Goal: Information Seeking & Learning: Compare options

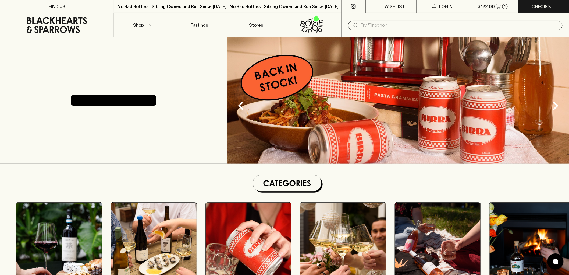
click at [139, 24] on p "Shop" at bounding box center [138, 25] width 11 height 6
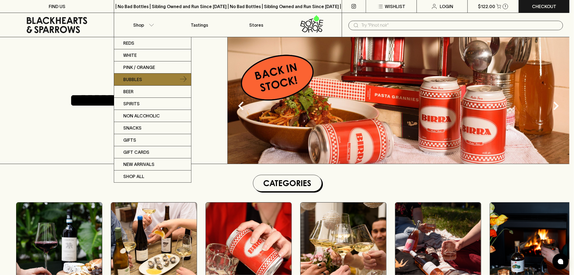
click at [149, 81] on link "Bubbles" at bounding box center [152, 79] width 77 height 12
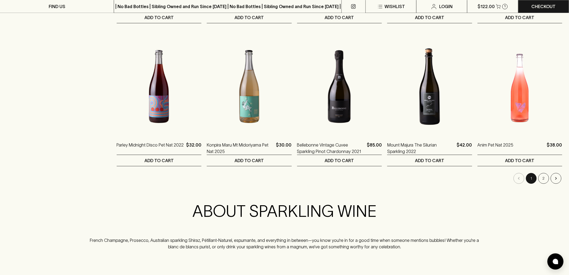
scroll to position [508, 0]
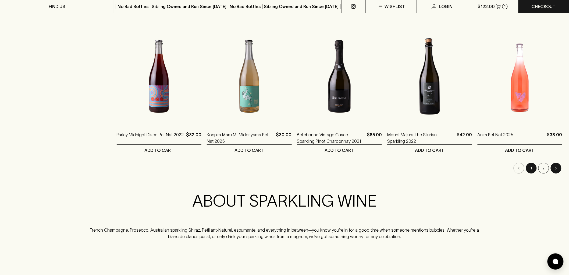
click at [555, 167] on icon "Go to next page" at bounding box center [556, 167] width 5 height 5
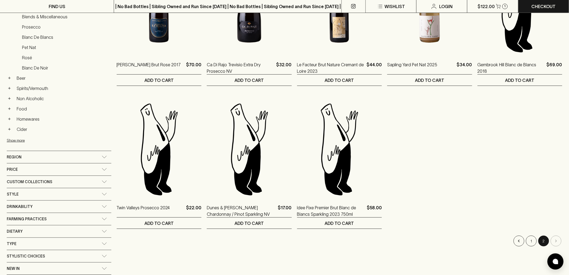
scroll to position [30, 0]
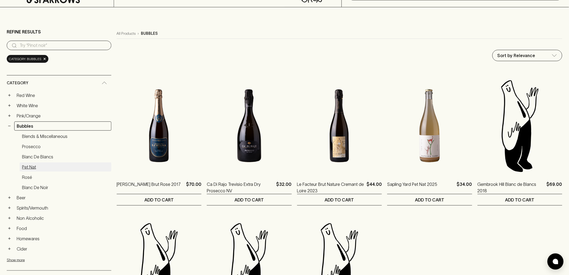
click at [30, 166] on link "Pet Nat" at bounding box center [66, 166] width 92 height 9
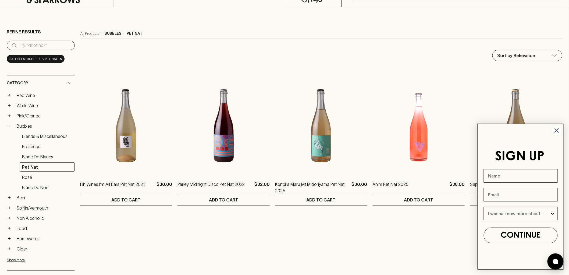
click at [556, 128] on circle "Close dialog" at bounding box center [557, 130] width 9 height 9
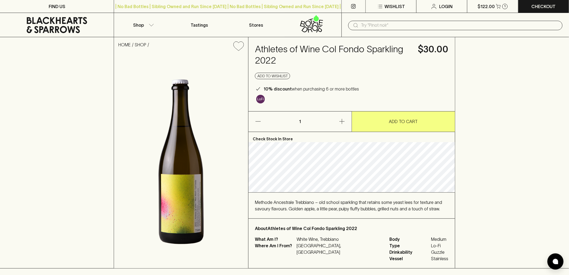
scroll to position [30, 0]
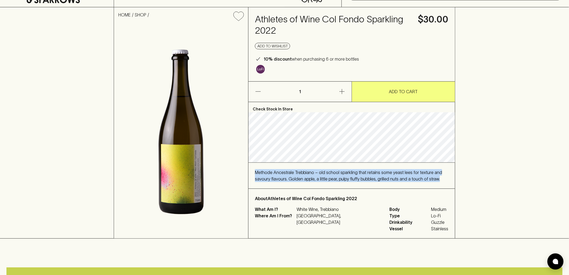
drag, startPoint x: 437, startPoint y: 178, endPoint x: 256, endPoint y: 170, distance: 181.3
click at [254, 170] on div "Methode Ancestrale Trebbiano – old school sparkling that retains some yeast lee…" at bounding box center [352, 176] width 207 height 26
copy span "Methode Ancestrale Trebbiano – old school sparkling that retains some yeast lee…"
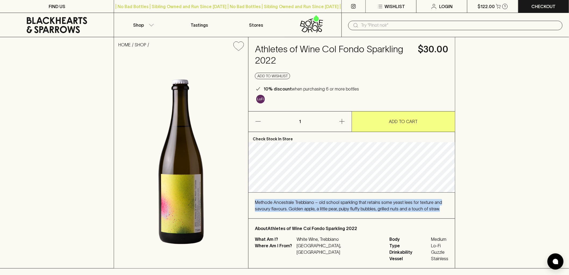
click at [399, 25] on input "text" at bounding box center [459, 25] width 197 height 9
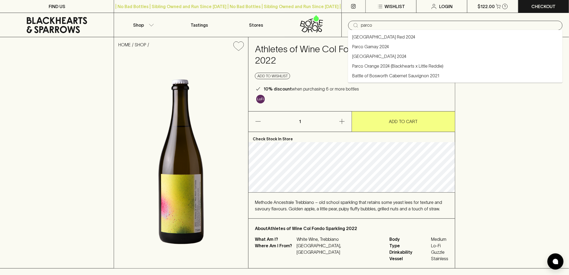
click at [372, 66] on link "Parco Orange 2024 (Blackhearts x Little Reddie)" at bounding box center [397, 66] width 91 height 6
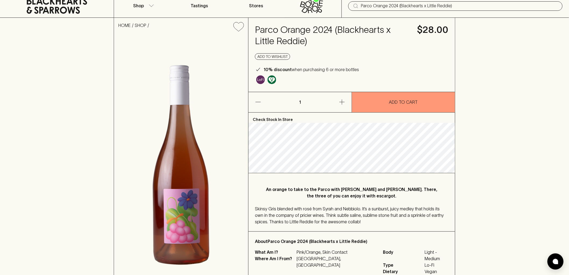
scroll to position [30, 0]
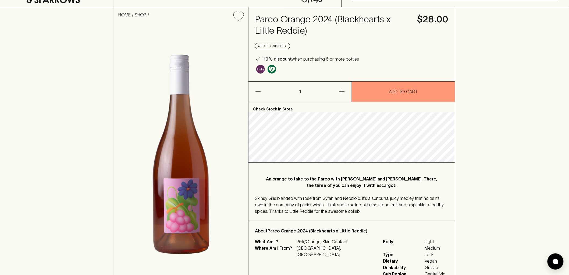
click at [323, 205] on span "Skinsy Gris blended with rosé from Syrah and Nebbiolo. It’s a sunburst, juicy m…" at bounding box center [349, 205] width 189 height 18
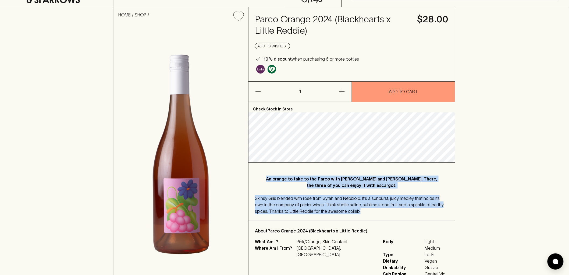
drag, startPoint x: 345, startPoint y: 209, endPoint x: 272, endPoint y: 178, distance: 79.9
click at [272, 178] on div "An orange to take to the Parco with Marco and Margot. There, the three of you c…" at bounding box center [352, 192] width 207 height 58
copy div "An orange to take to the Parco with Marco and Margot. There, the three of you c…"
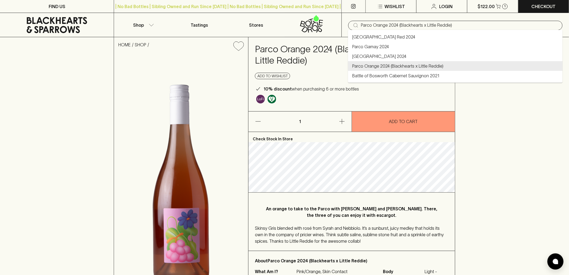
click at [380, 23] on input "Parco Orange 2024 (Blackhearts x Little Reddie)" at bounding box center [459, 25] width 197 height 9
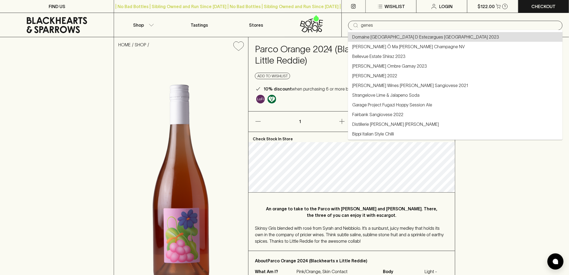
type input "Domaine Les Genestas Cave D Estezargues Côtes du Rhône 2023"
